Goal: Check status: Check status

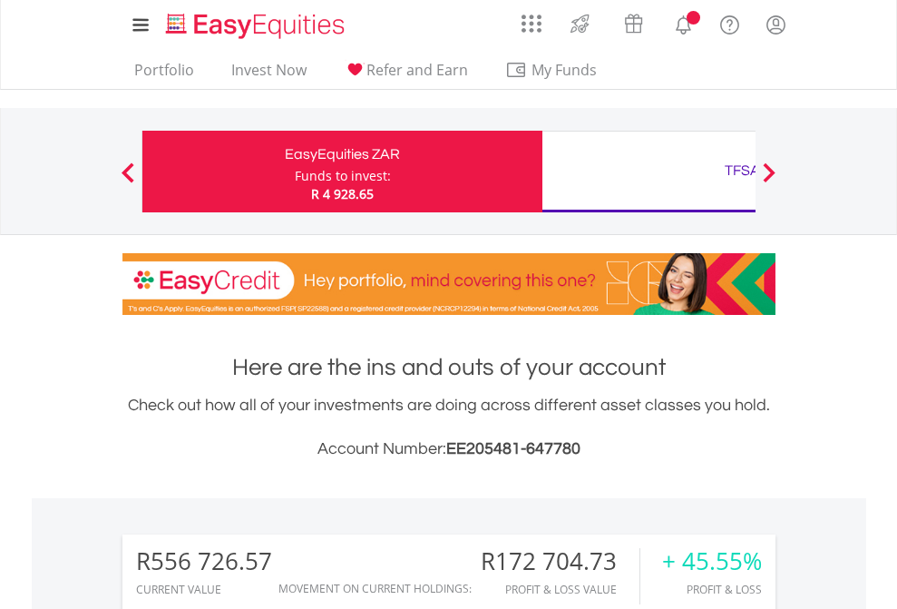
scroll to position [174, 285]
click at [295, 171] on div "Funds to invest:" at bounding box center [343, 176] width 96 height 18
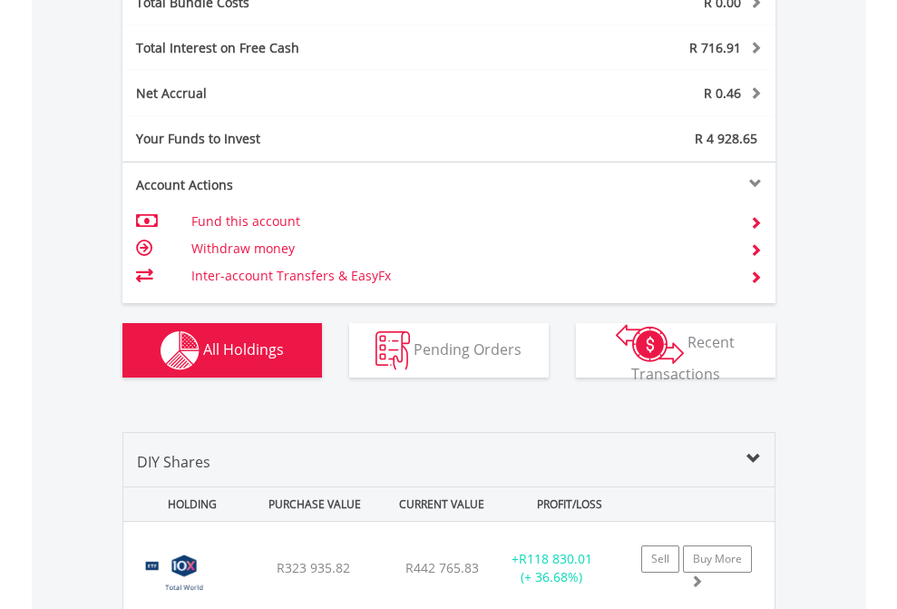
scroll to position [2126, 0]
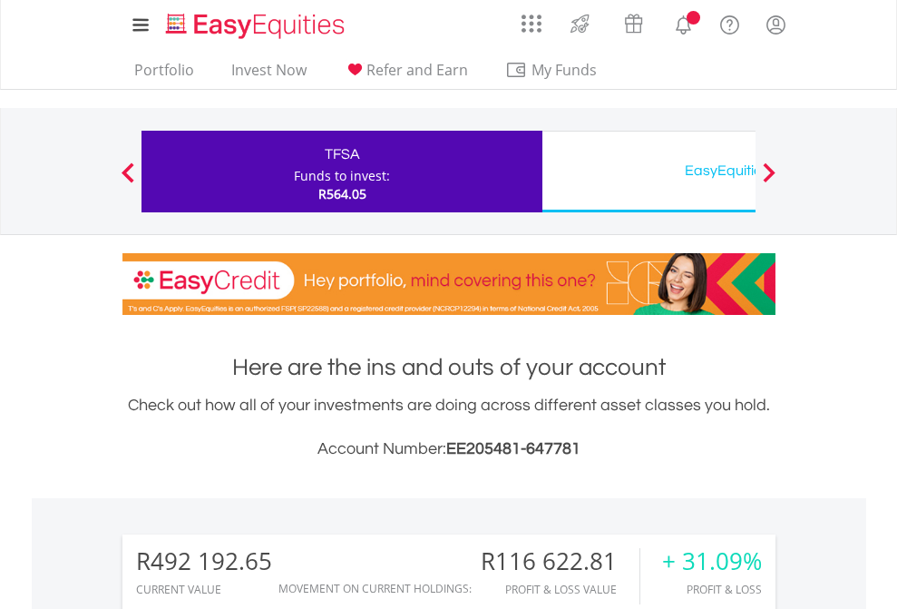
scroll to position [174, 285]
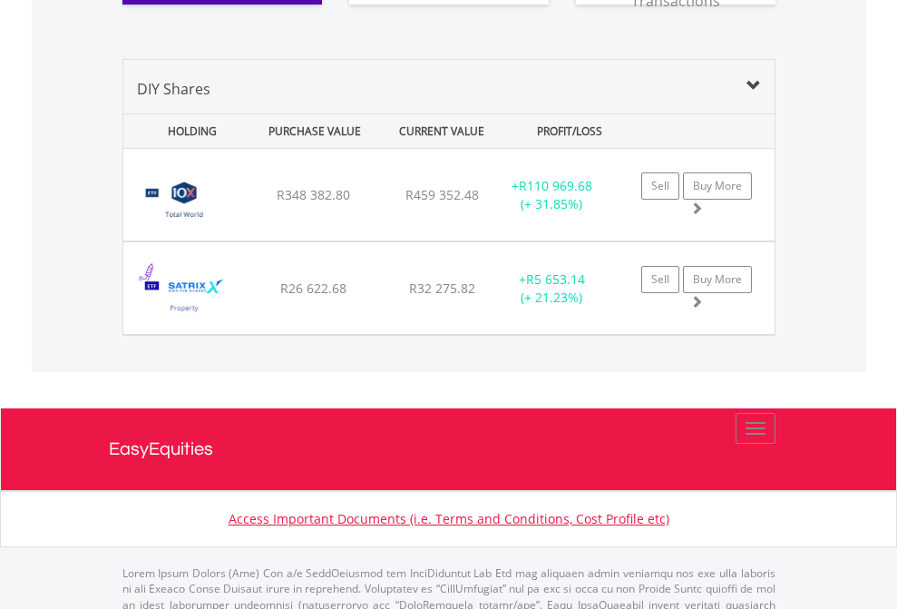
scroll to position [2090, 0]
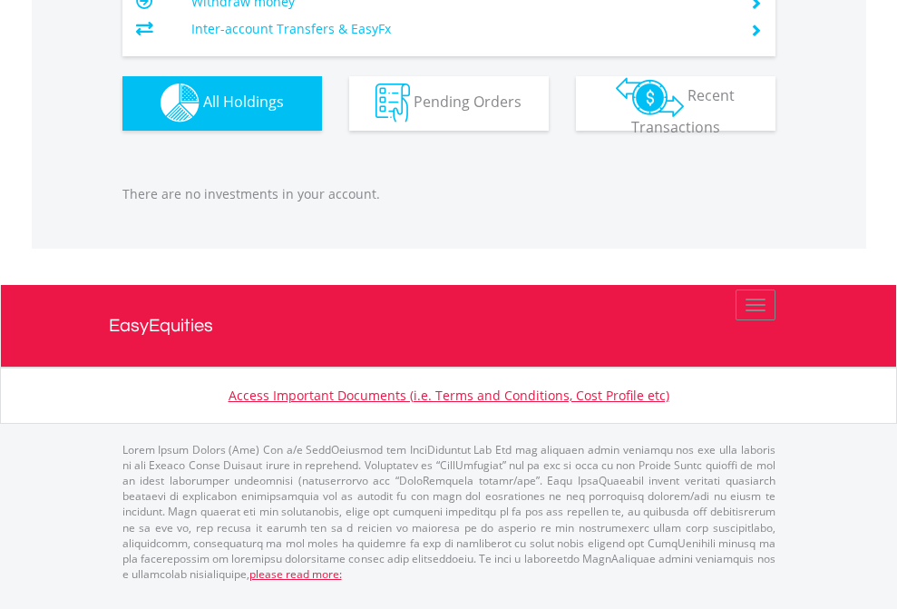
scroll to position [174, 285]
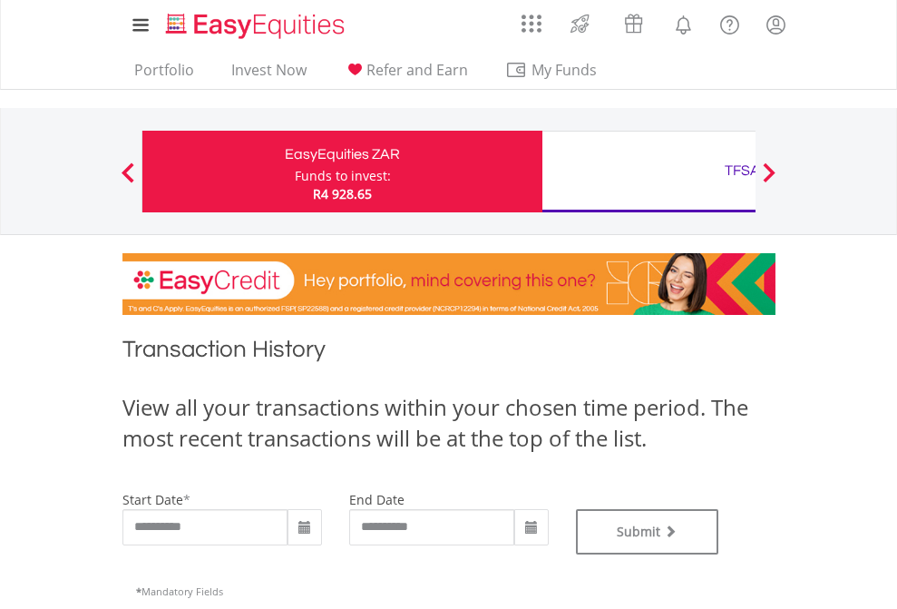
type input "**********"
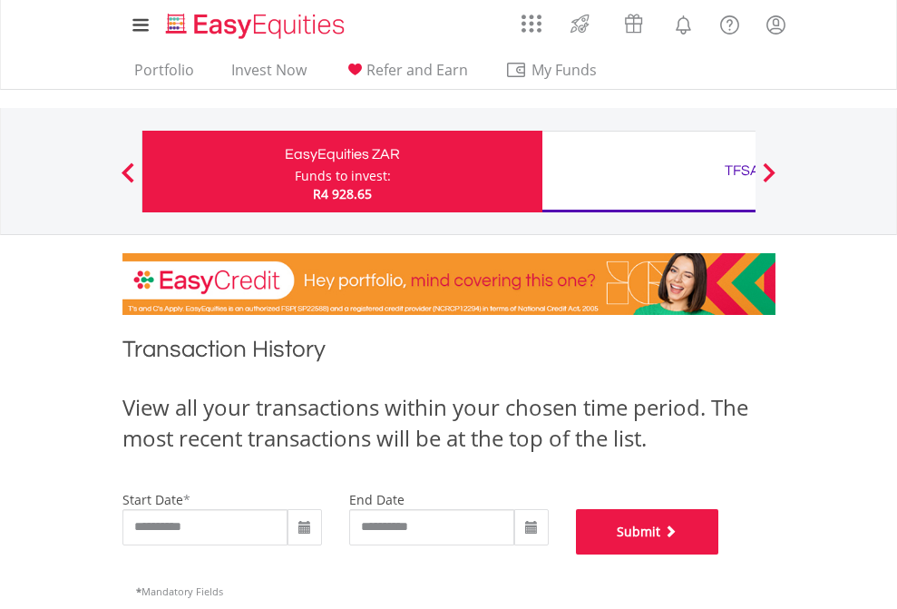
click at [719, 554] on button "Submit" at bounding box center [647, 531] width 143 height 45
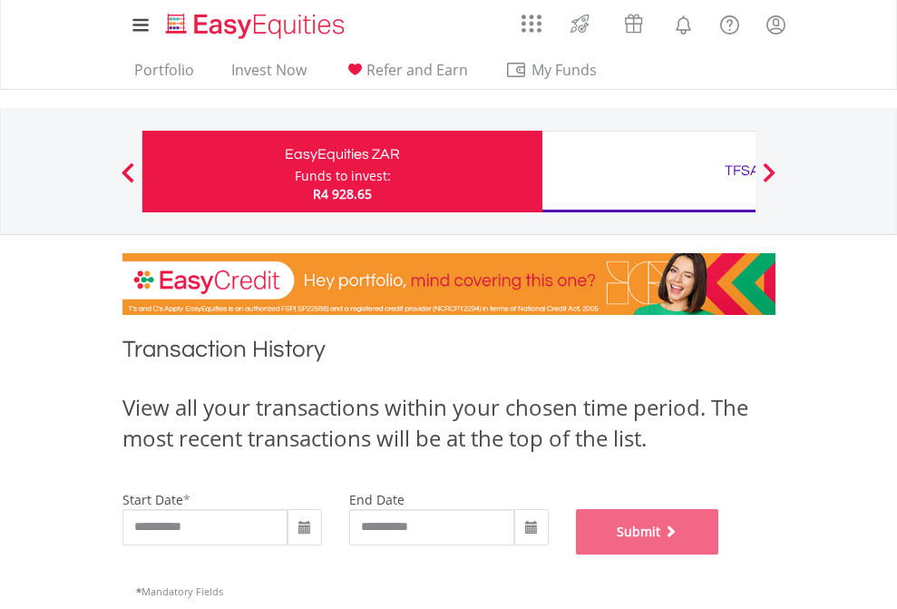
scroll to position [736, 0]
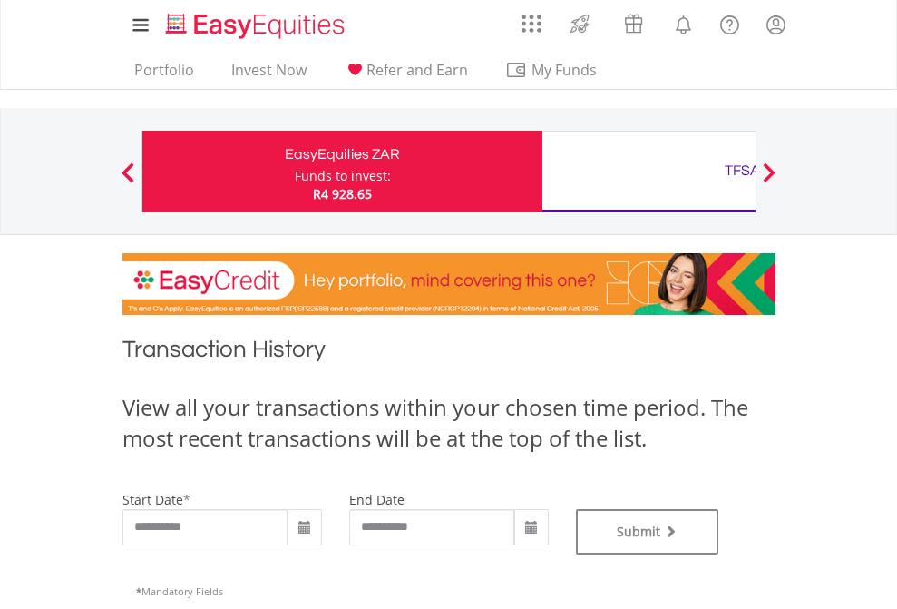
click at [649, 171] on div "TFSA" at bounding box center [742, 170] width 378 height 25
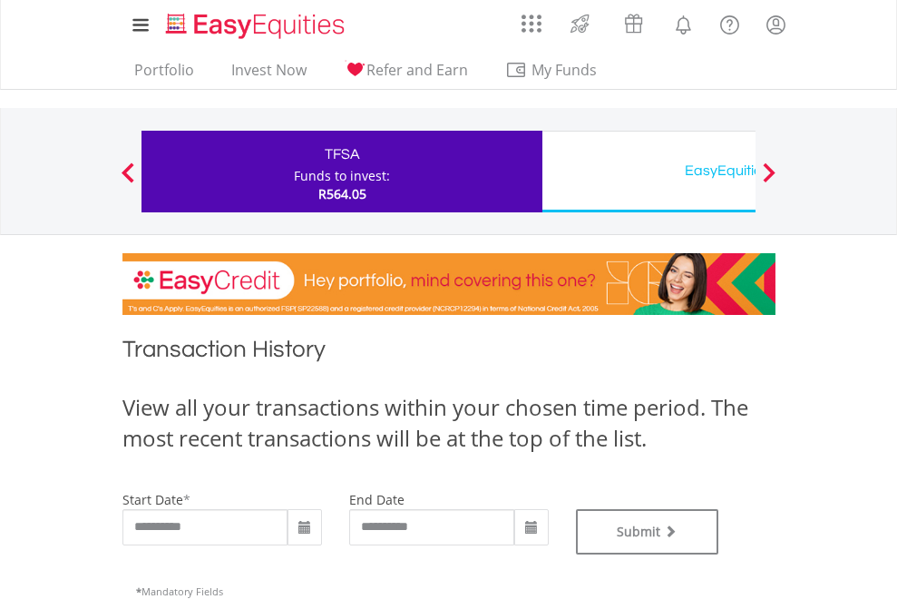
type input "**********"
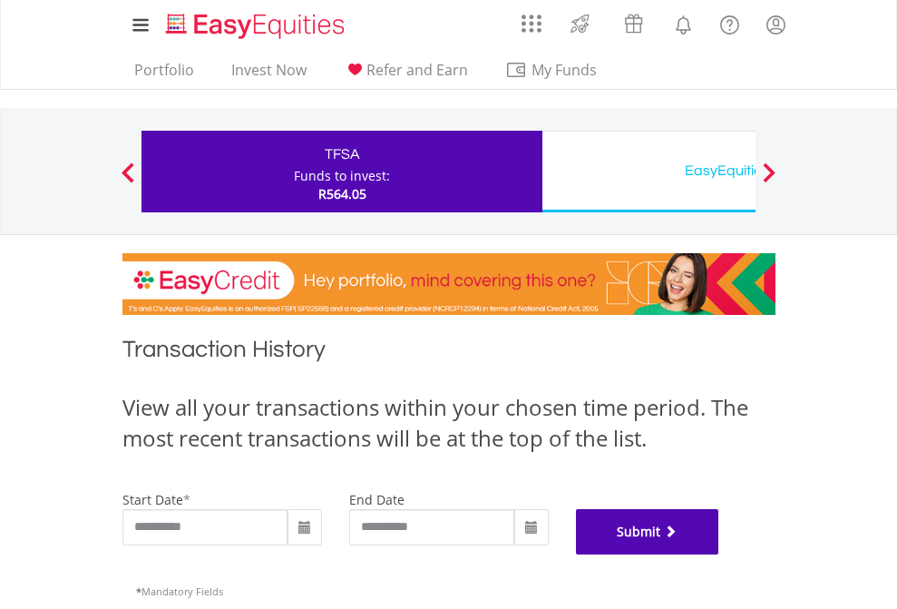
click at [719, 554] on button "Submit" at bounding box center [647, 531] width 143 height 45
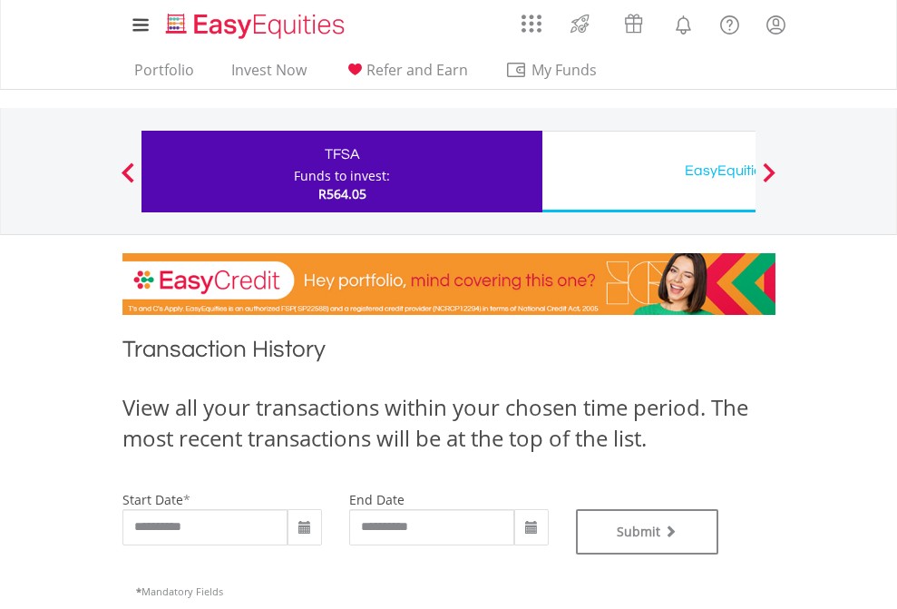
click at [649, 171] on div "EasyEquities USD" at bounding box center [742, 170] width 378 height 25
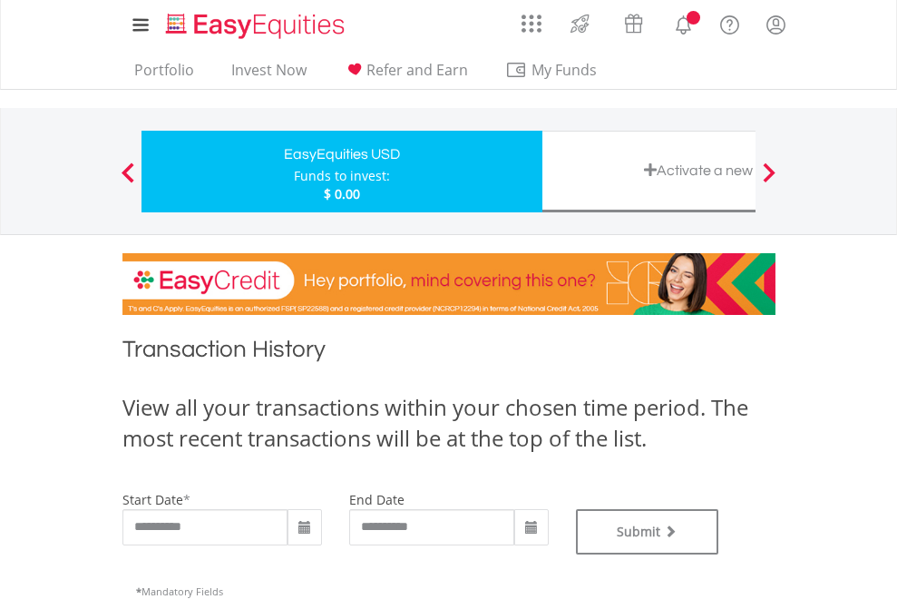
type input "**********"
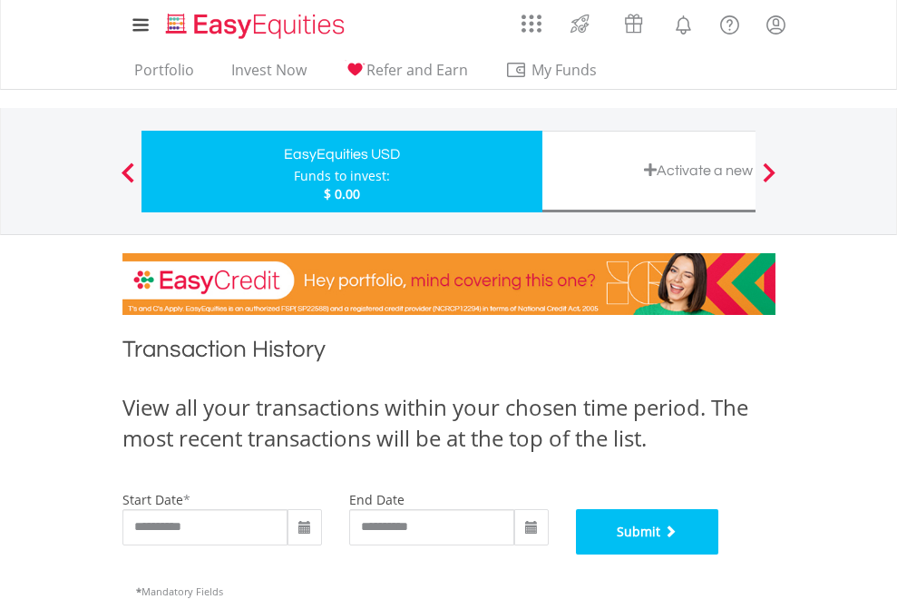
click at [719, 554] on button "Submit" at bounding box center [647, 531] width 143 height 45
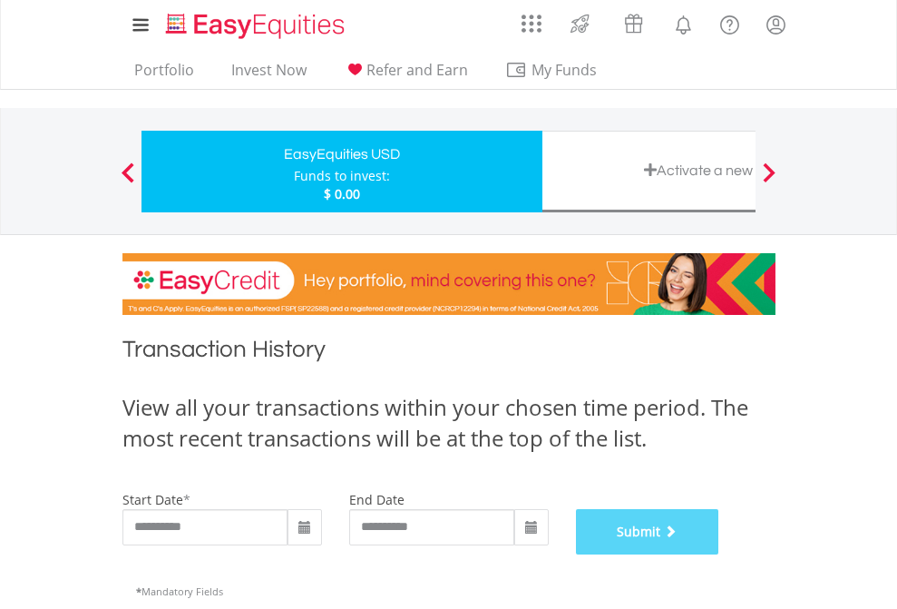
scroll to position [736, 0]
